Goal: Task Accomplishment & Management: Manage account settings

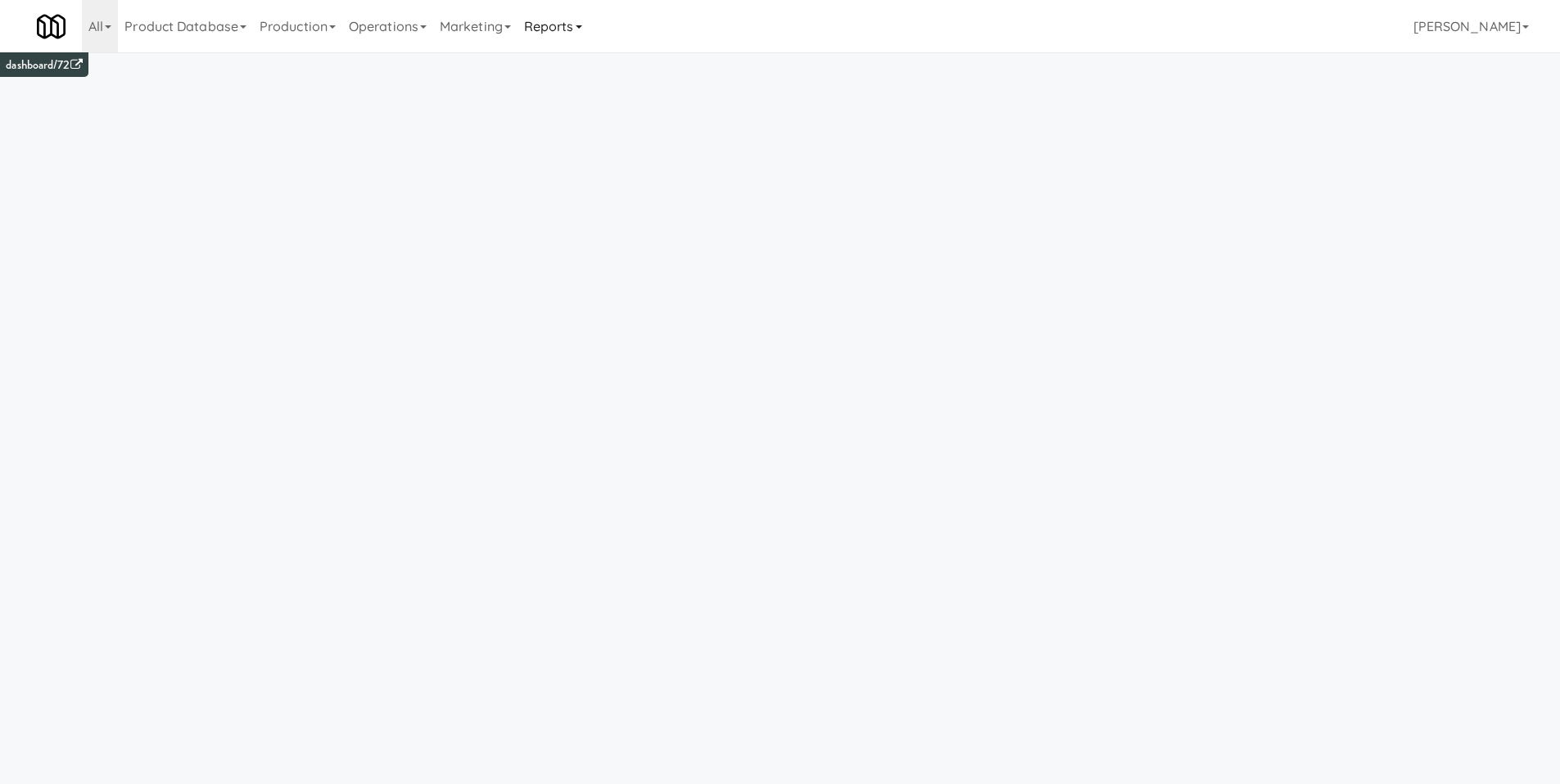
click at [589, 32] on link "Reports" at bounding box center [553, 26] width 71 height 52
click at [584, 135] on link "Payouts" at bounding box center [583, 129] width 131 height 29
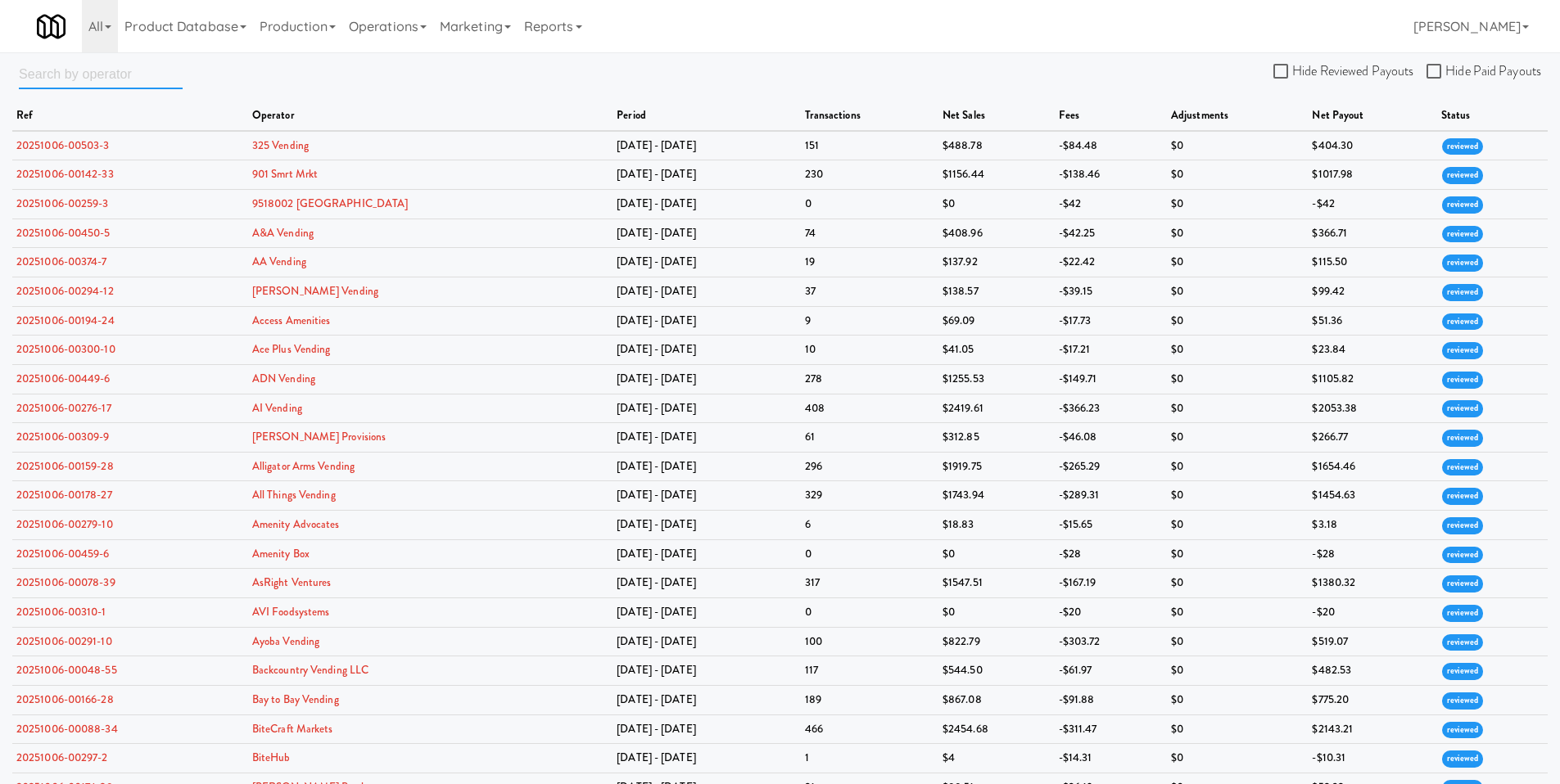
click at [83, 69] on input "text" at bounding box center [101, 74] width 164 height 30
type input "brown bear"
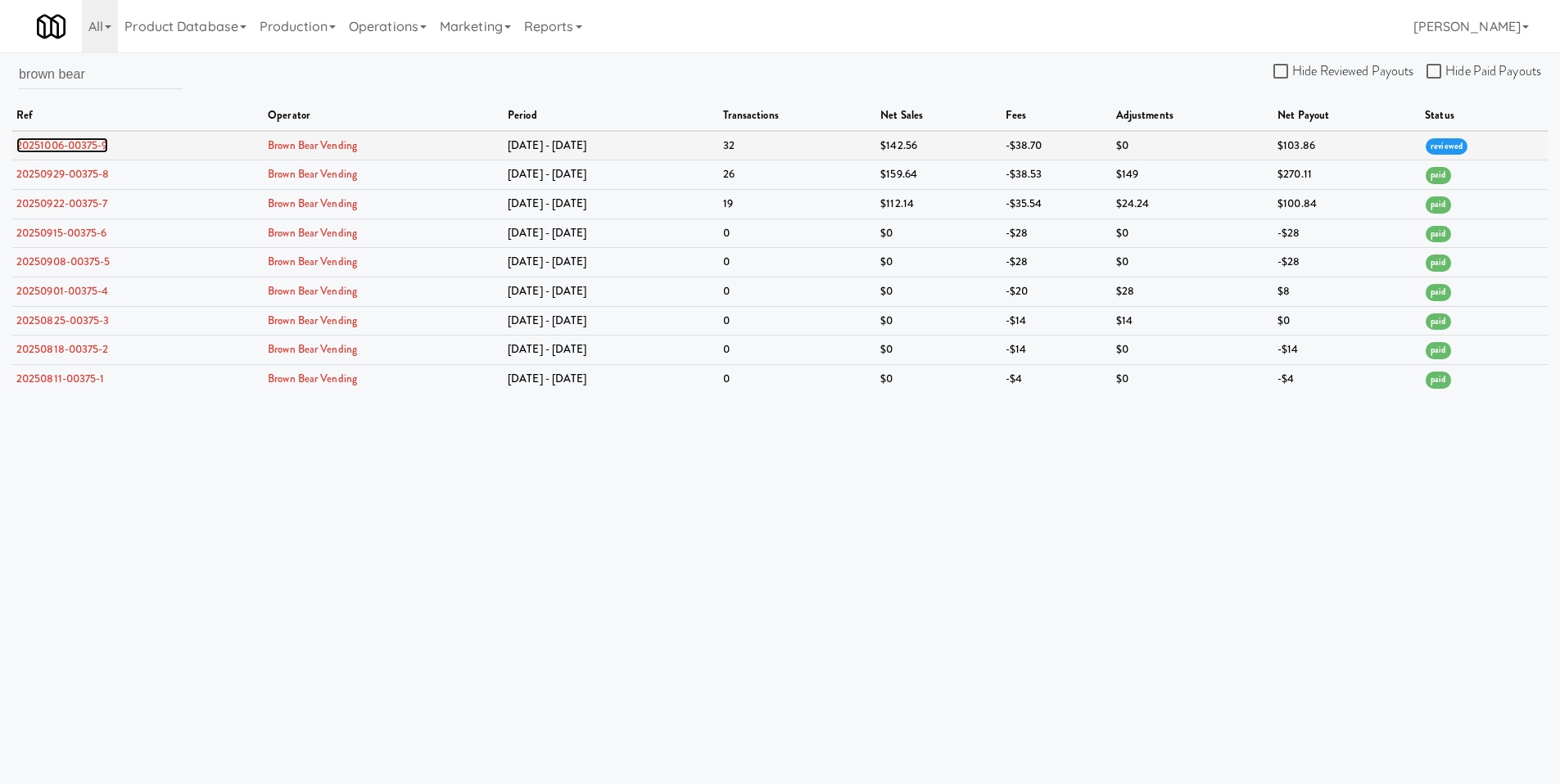
click at [57, 145] on link "20251006-00375-9" at bounding box center [61, 145] width 92 height 15
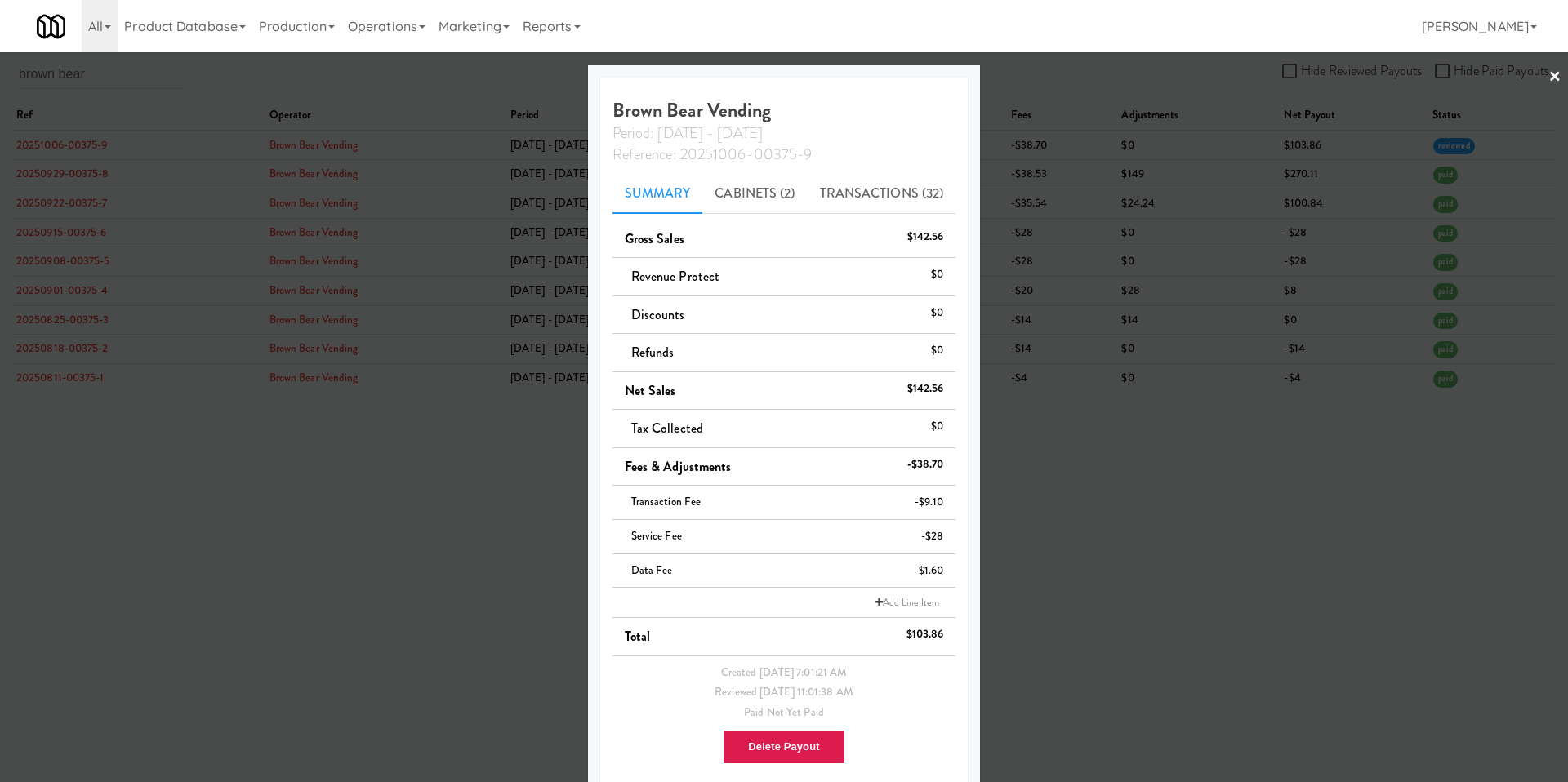
click at [777, 598] on li "Add Line Item" at bounding box center [785, 603] width 344 height 30
click at [875, 601] on icon at bounding box center [879, 602] width 7 height 10
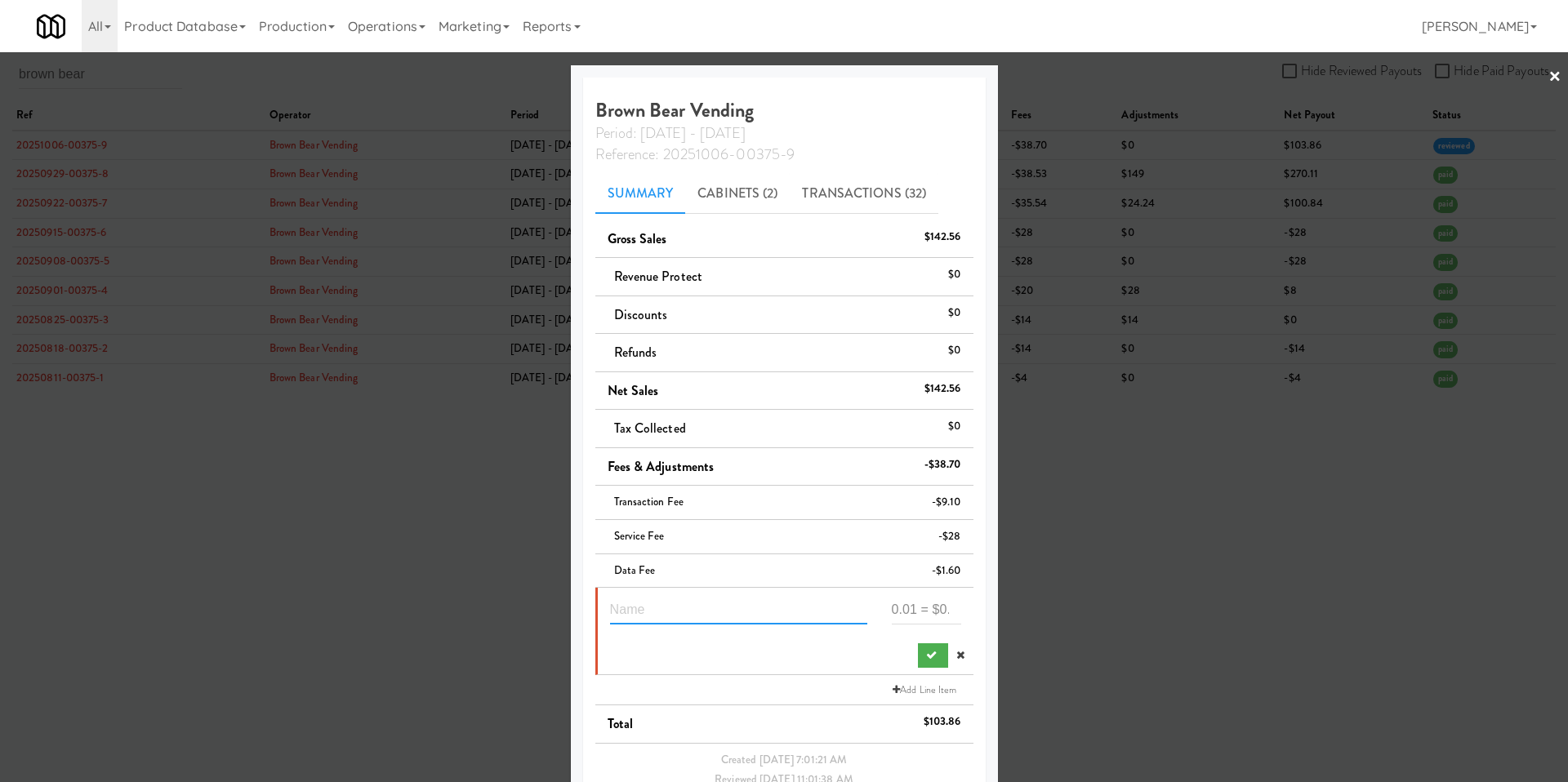
click at [778, 609] on input "text" at bounding box center [739, 609] width 257 height 30
type input "service fee waiver"
type input "28"
click at [926, 655] on icon "submit" at bounding box center [931, 655] width 11 height 11
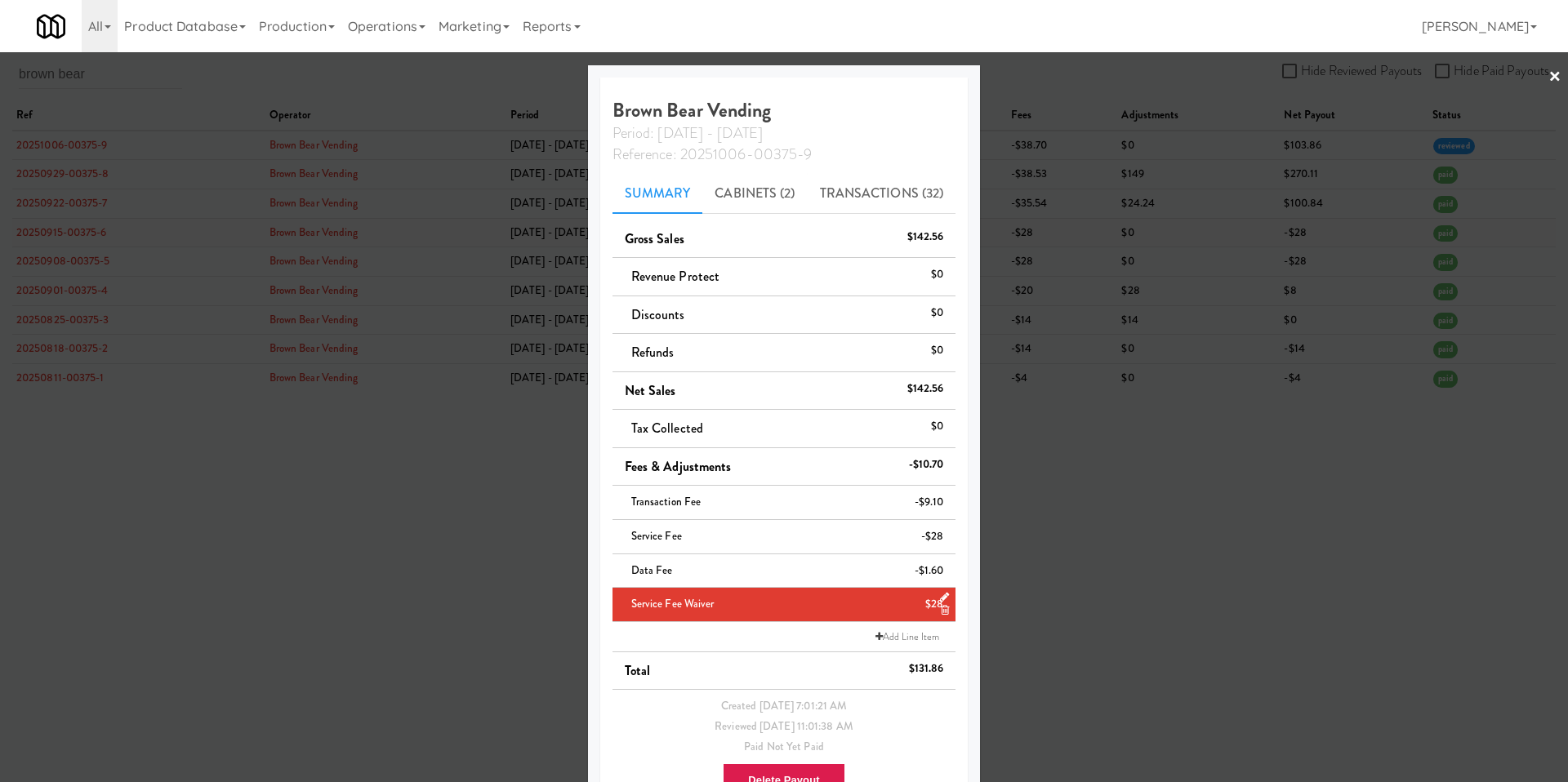
drag, startPoint x: 1016, startPoint y: 224, endPoint x: 1015, endPoint y: 236, distance: 12.0
click at [1015, 235] on div at bounding box center [784, 391] width 1568 height 782
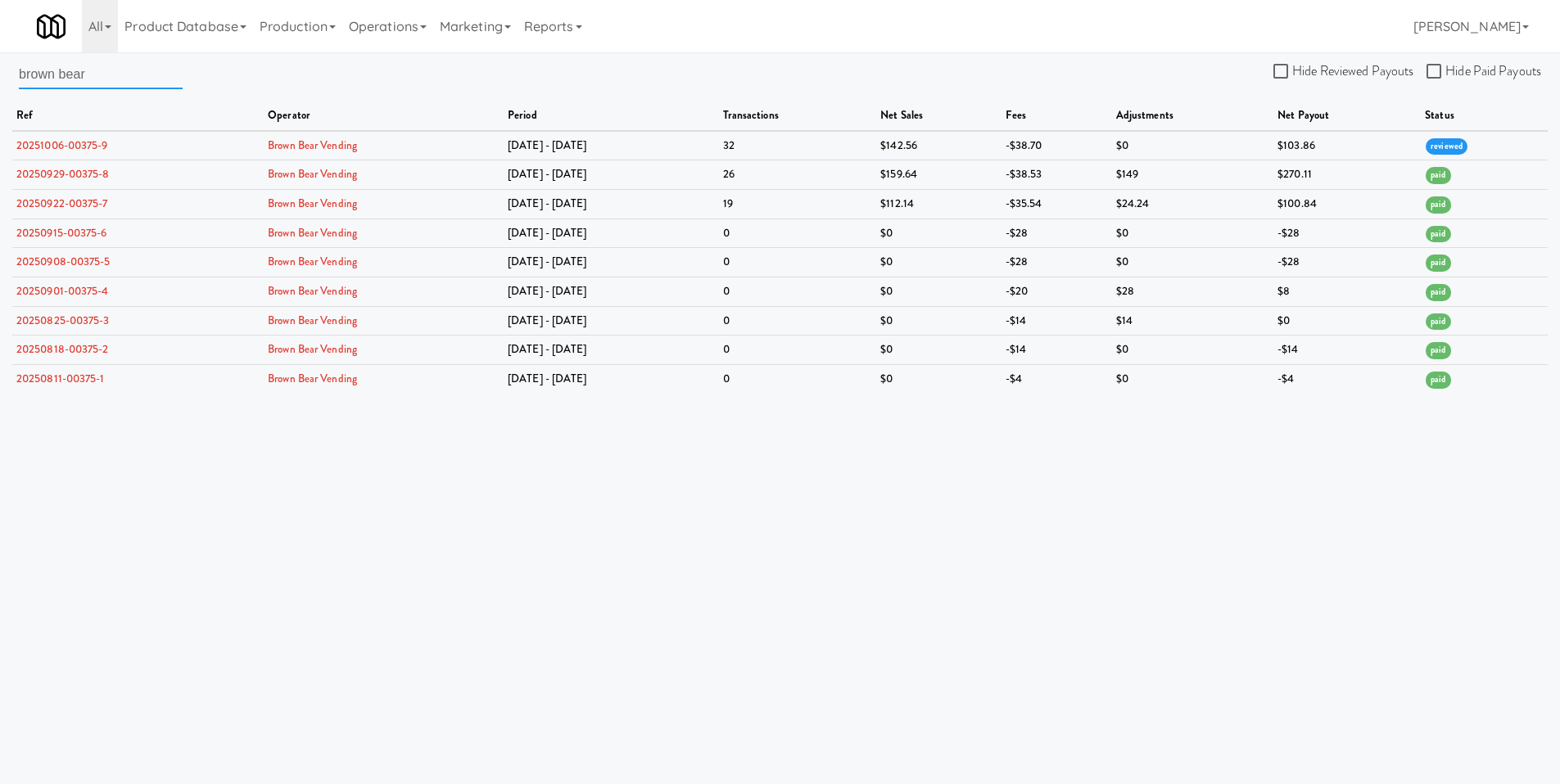
drag, startPoint x: 98, startPoint y: 76, endPoint x: -11, endPoint y: 76, distance: 109.0
click at [0, 76] on html "Okay Okay Select date: previous 2025-Oct next Su Mo Tu We Th Fr Sa 28 29 30 1 2…" at bounding box center [780, 392] width 1560 height 784
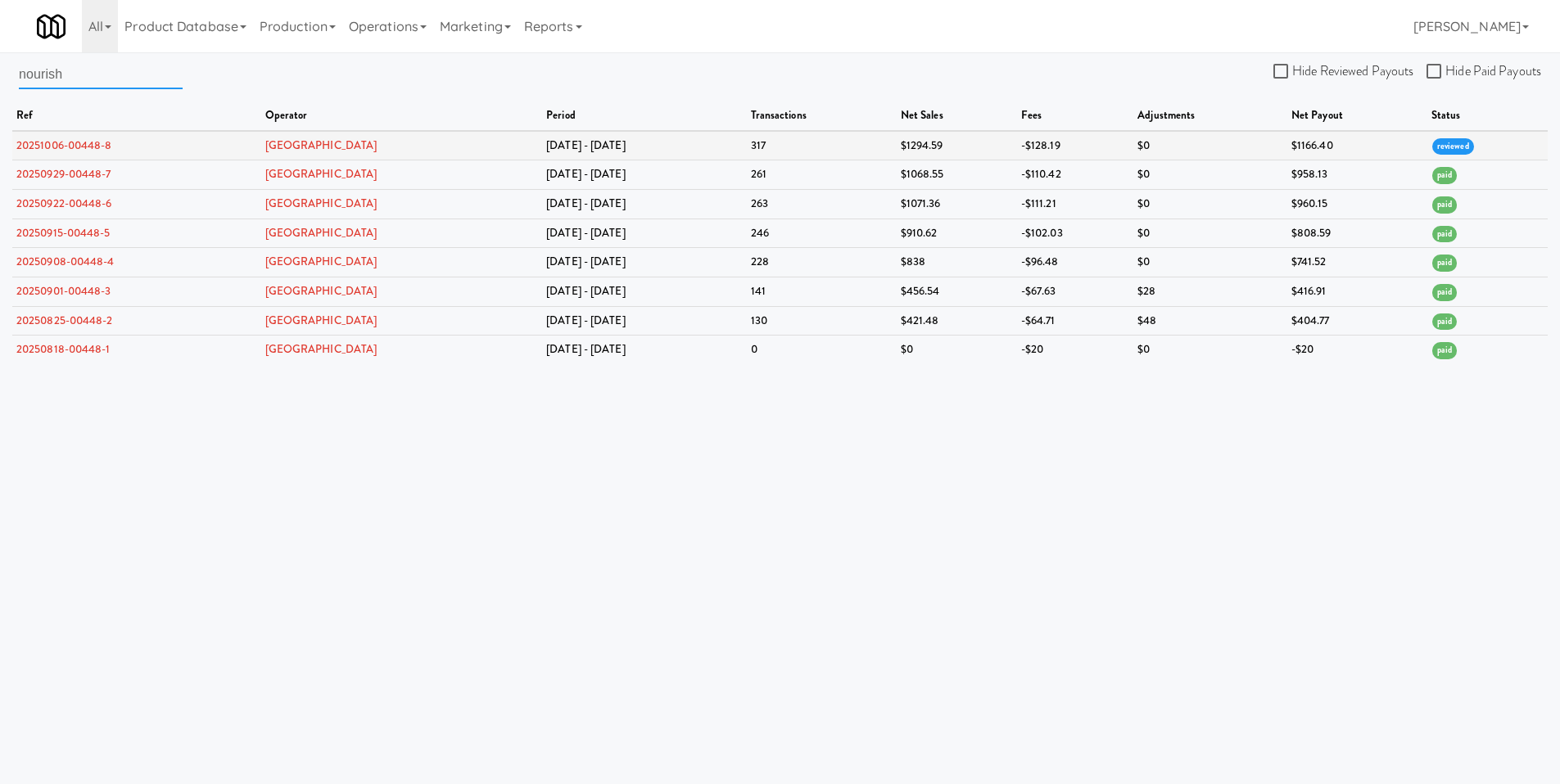
type input "nourish"
click at [61, 148] on link "20251006-00448-8" at bounding box center [64, 145] width 96 height 15
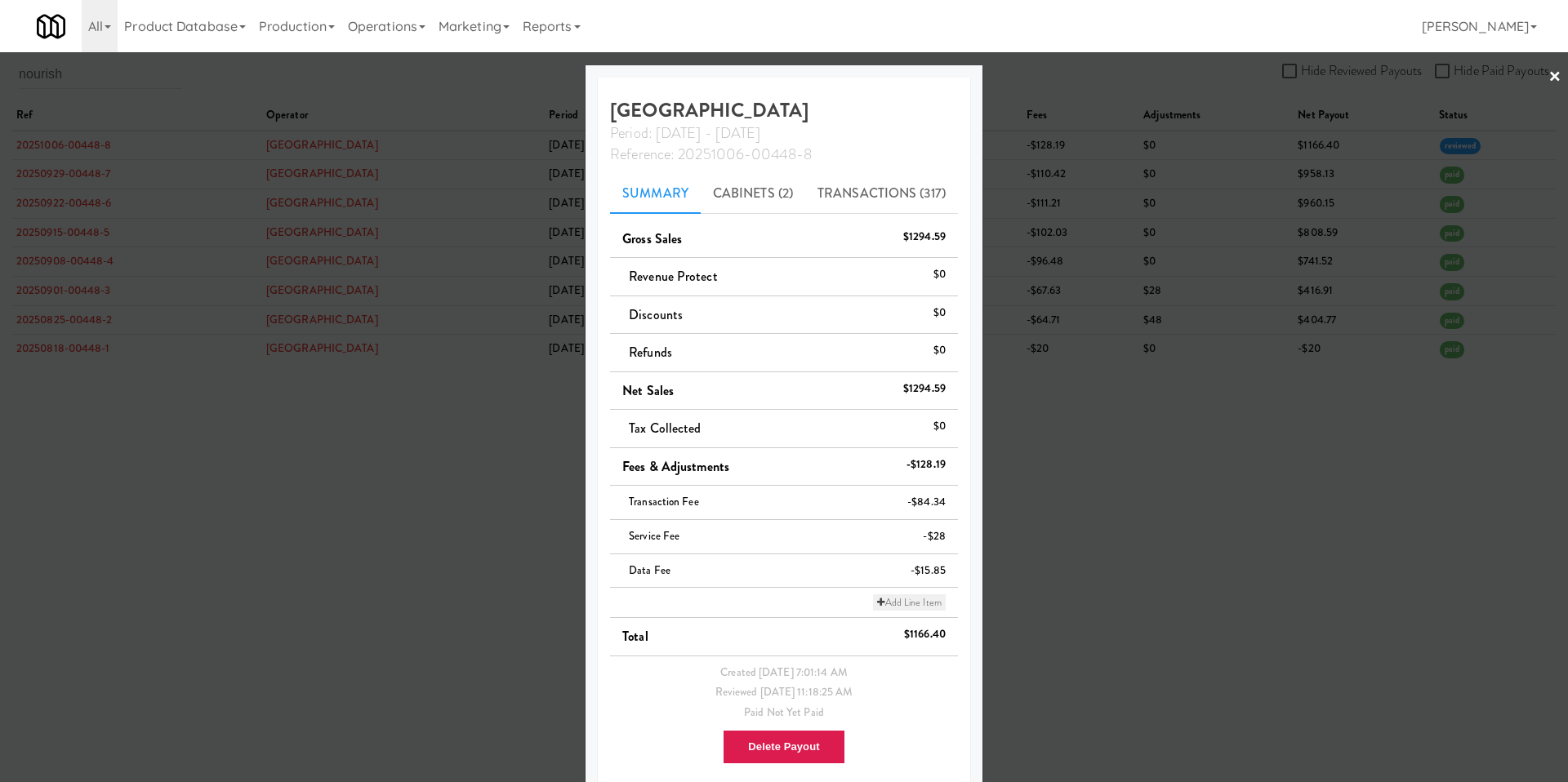
click at [882, 604] on link "Add Line Item" at bounding box center [908, 602] width 72 height 16
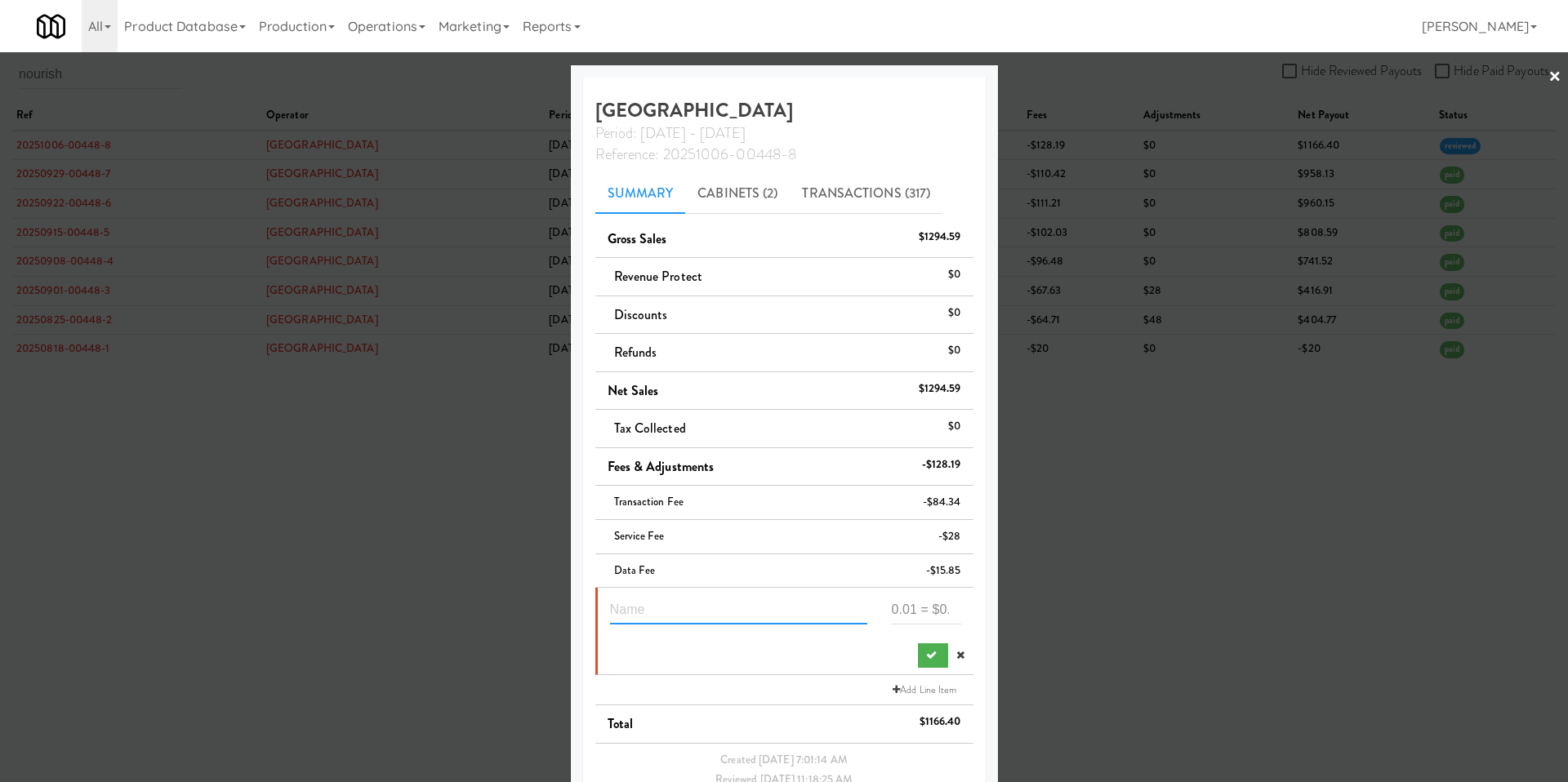
click at [790, 604] on input "text" at bounding box center [739, 609] width 257 height 30
type input "waiver on service fee"
type input "28"
click at [920, 647] on button "submit" at bounding box center [933, 656] width 30 height 25
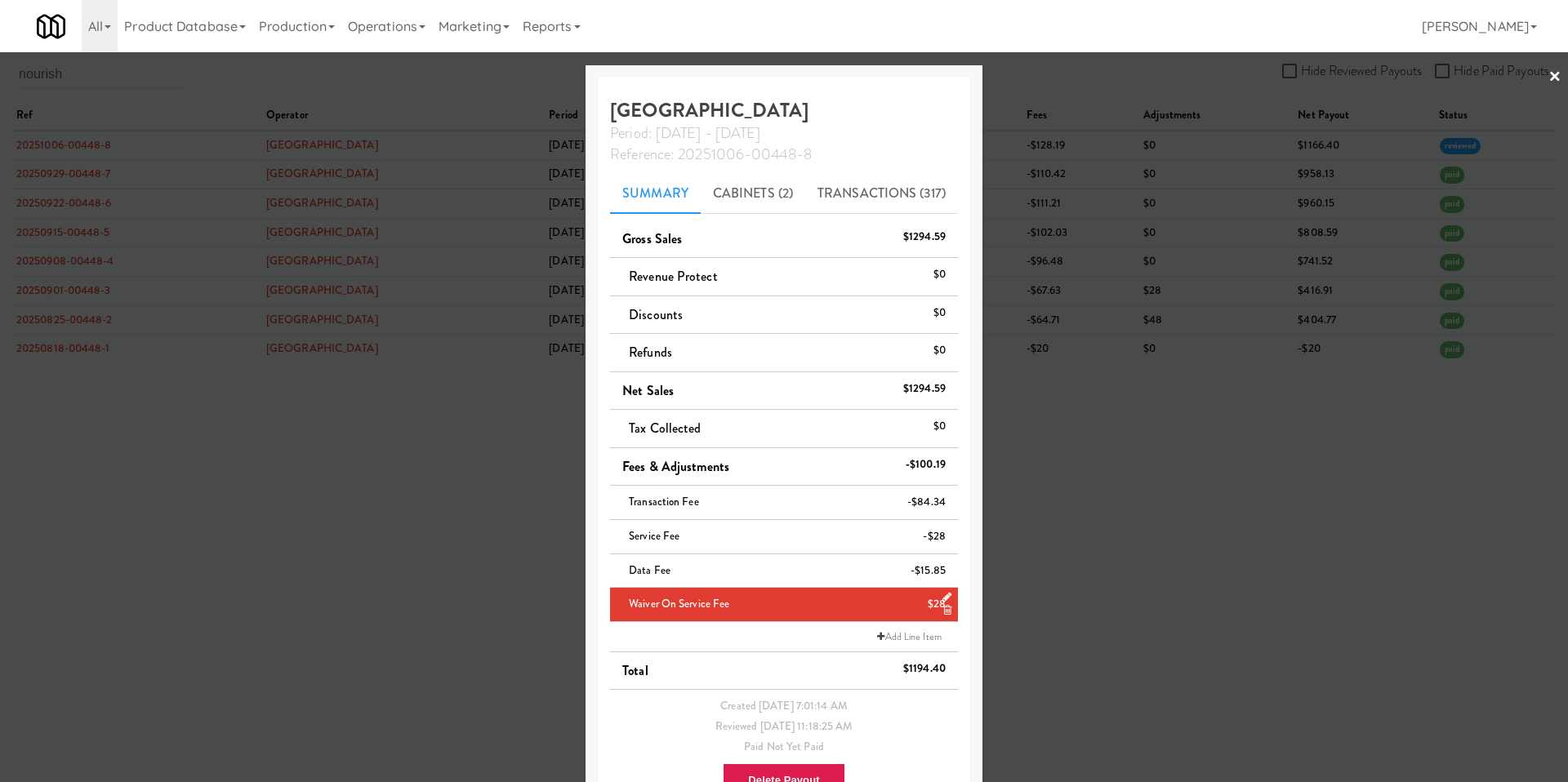
click at [1224, 437] on div at bounding box center [784, 391] width 1568 height 782
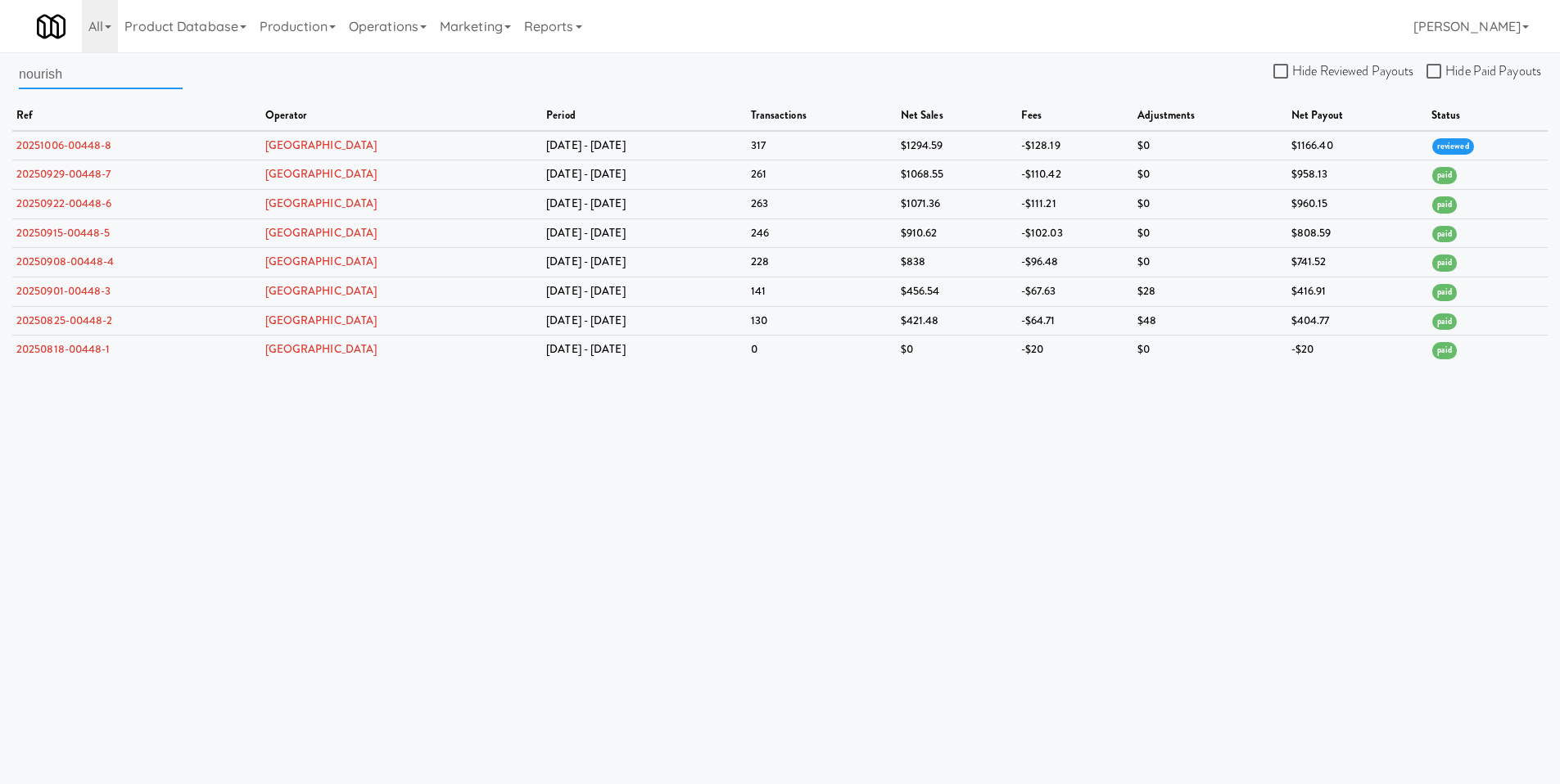
drag, startPoint x: 129, startPoint y: 75, endPoint x: -52, endPoint y: 84, distance: 181.2
click at [0, 84] on html "Okay Okay Select date: previous 2025-Oct next Su Mo Tu We Th Fr Sa 28 29 30 1 2…" at bounding box center [780, 392] width 1560 height 784
type input "n"
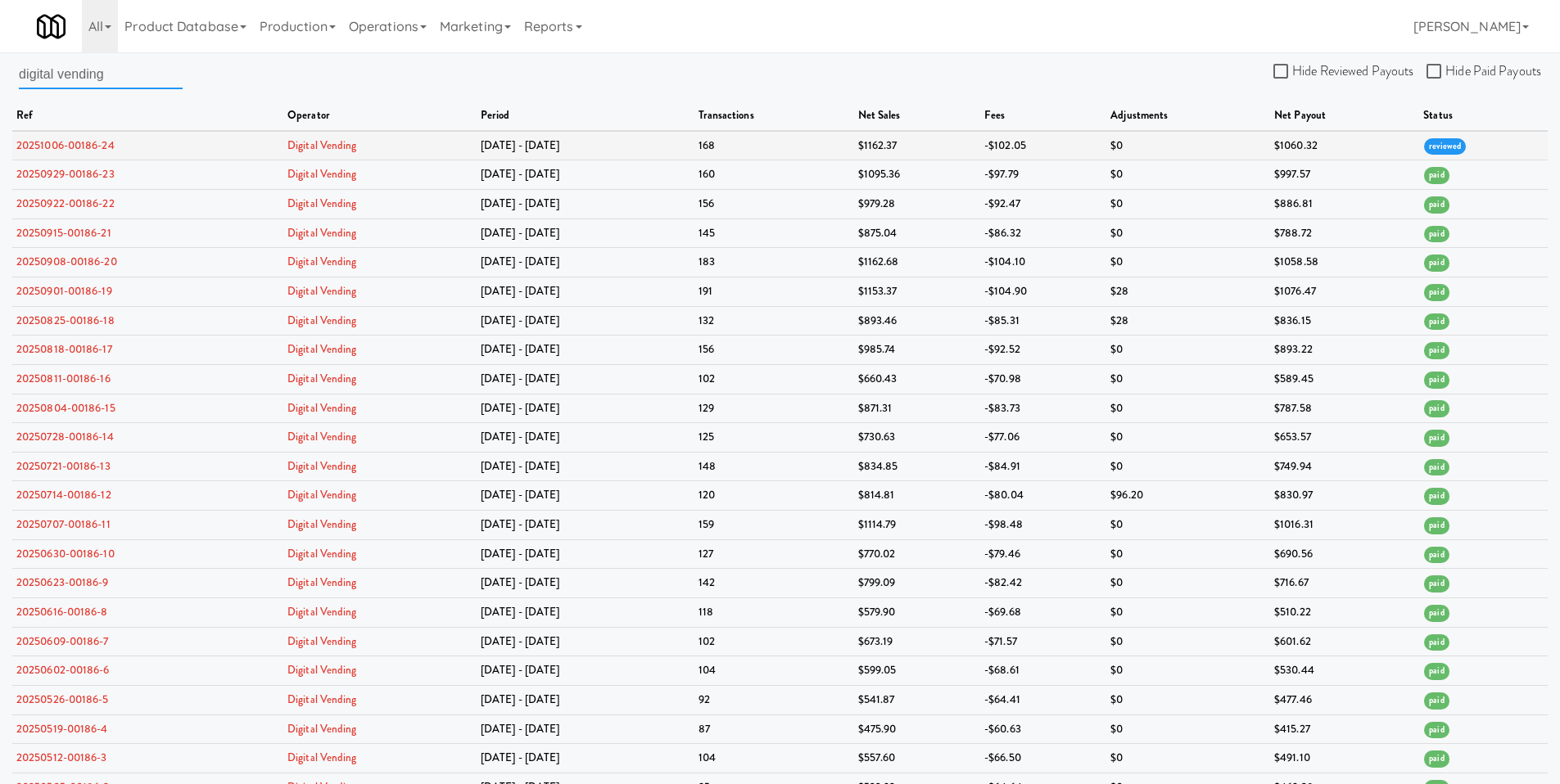
type input "digital vending"
click at [92, 147] on link "20251006-00186-24" at bounding box center [65, 145] width 99 height 15
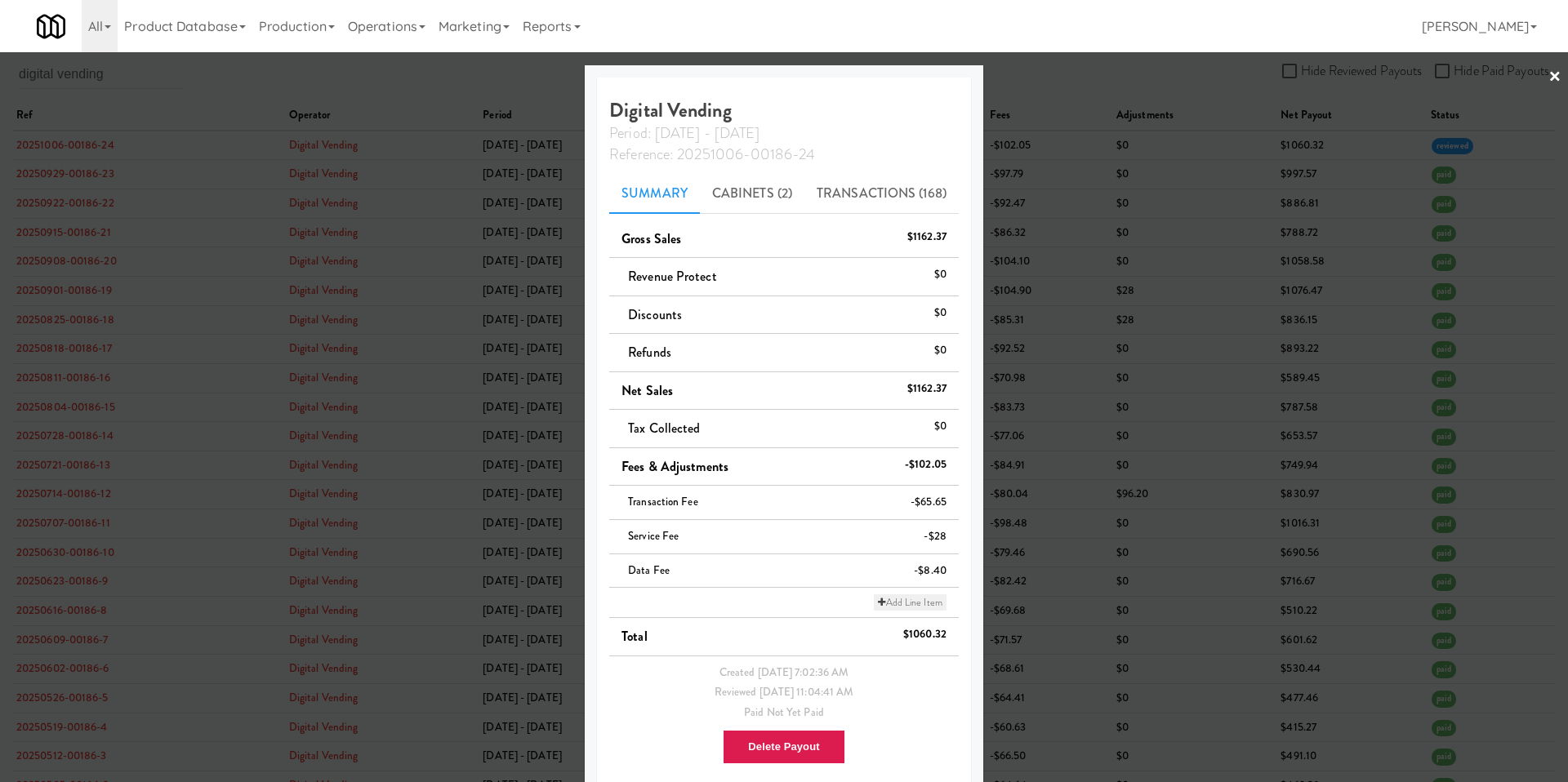
click at [881, 606] on link "Add Line Item" at bounding box center [909, 602] width 72 height 16
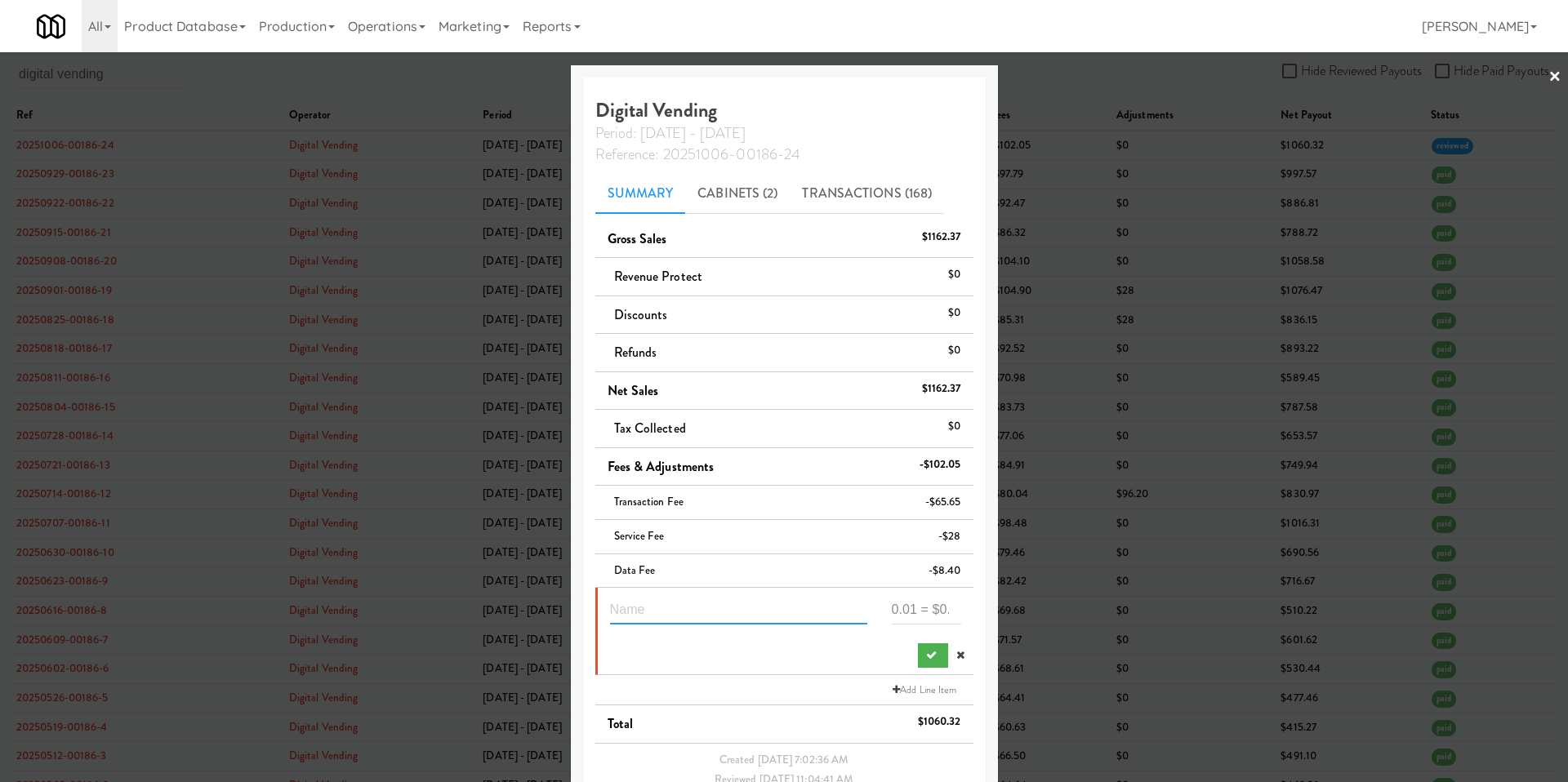
click at [725, 614] on input "text" at bounding box center [739, 609] width 257 height 30
type input "service fee waiver"
type input "28"
click at [928, 666] on button "submit" at bounding box center [933, 656] width 30 height 25
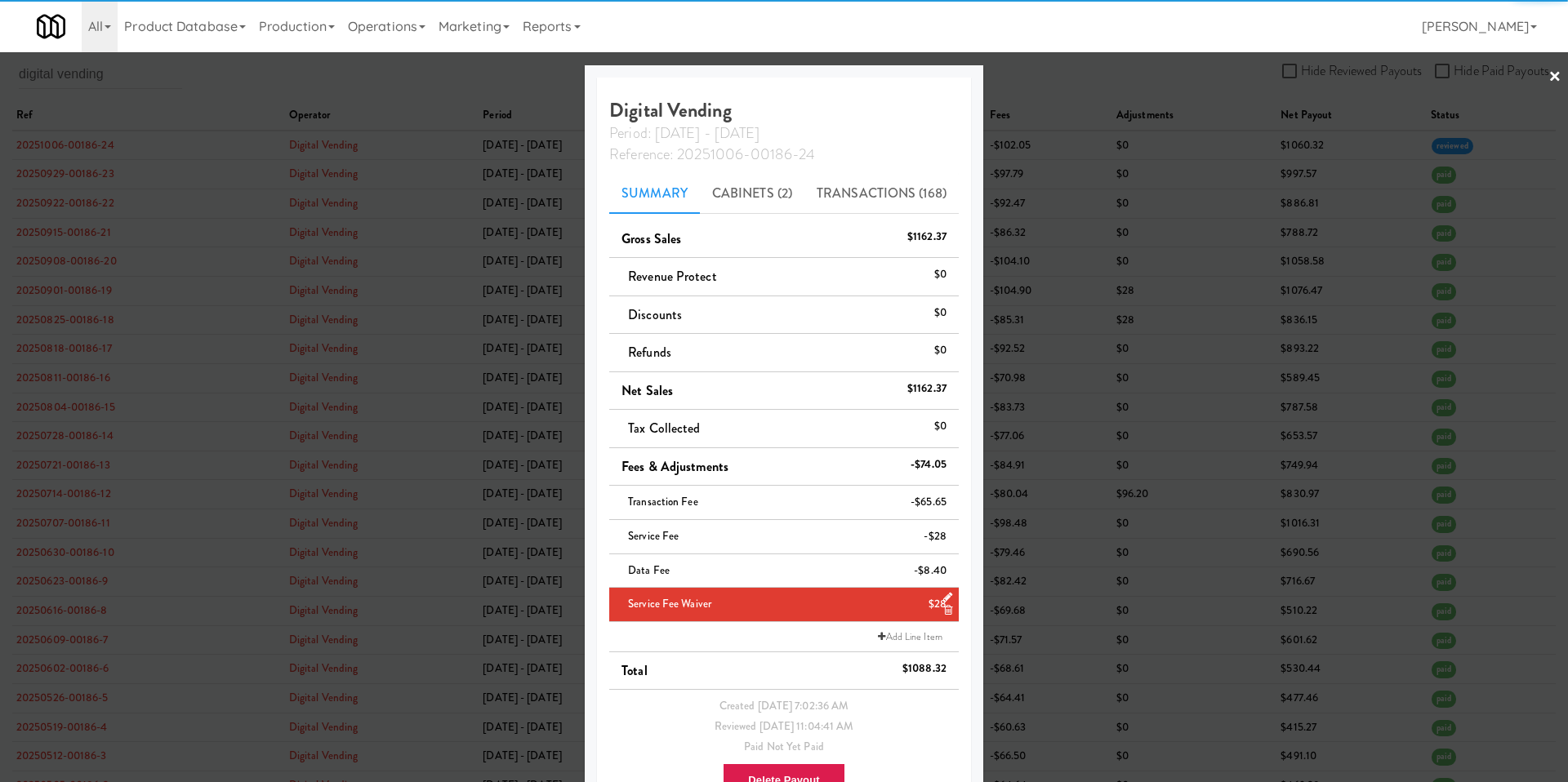
click at [411, 504] on div at bounding box center [784, 391] width 1568 height 782
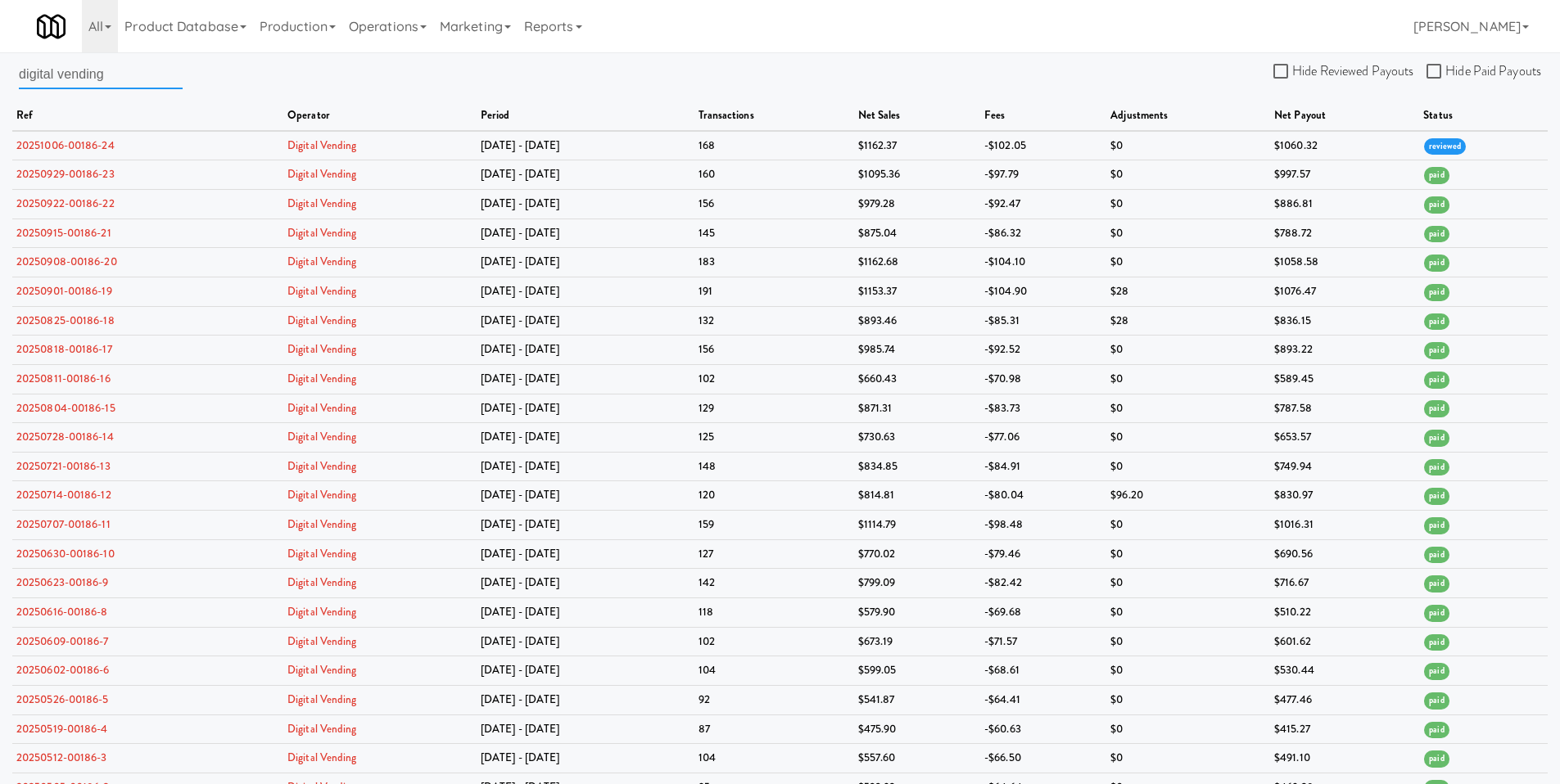
drag, startPoint x: 126, startPoint y: 69, endPoint x: -55, endPoint y: 76, distance: 181.1
click at [0, 76] on html "Okay Okay Select date: previous 2025-Oct next Su Mo Tu We Th Fr Sa 28 29 30 1 2…" at bounding box center [780, 392] width 1560 height 784
